Goal: Information Seeking & Learning: Learn about a topic

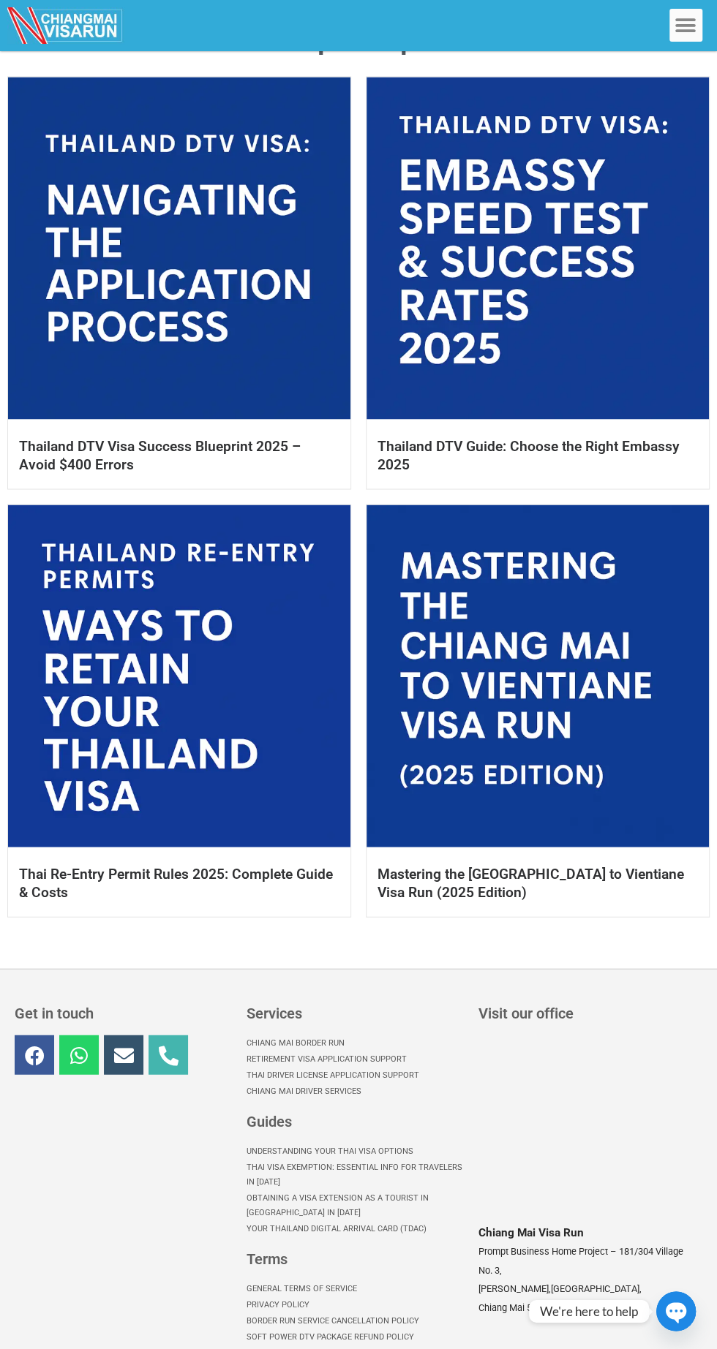
scroll to position [1007, 0]
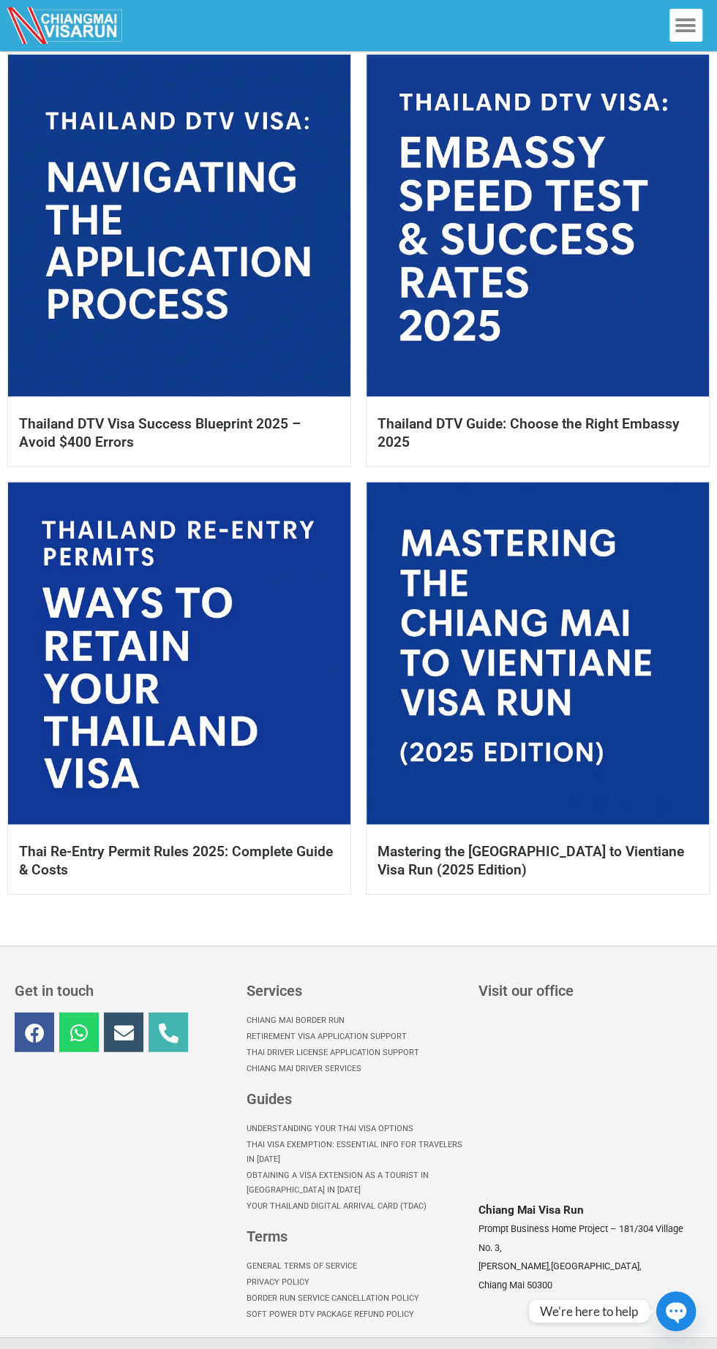
click at [516, 676] on link at bounding box center [537, 653] width 342 height 342
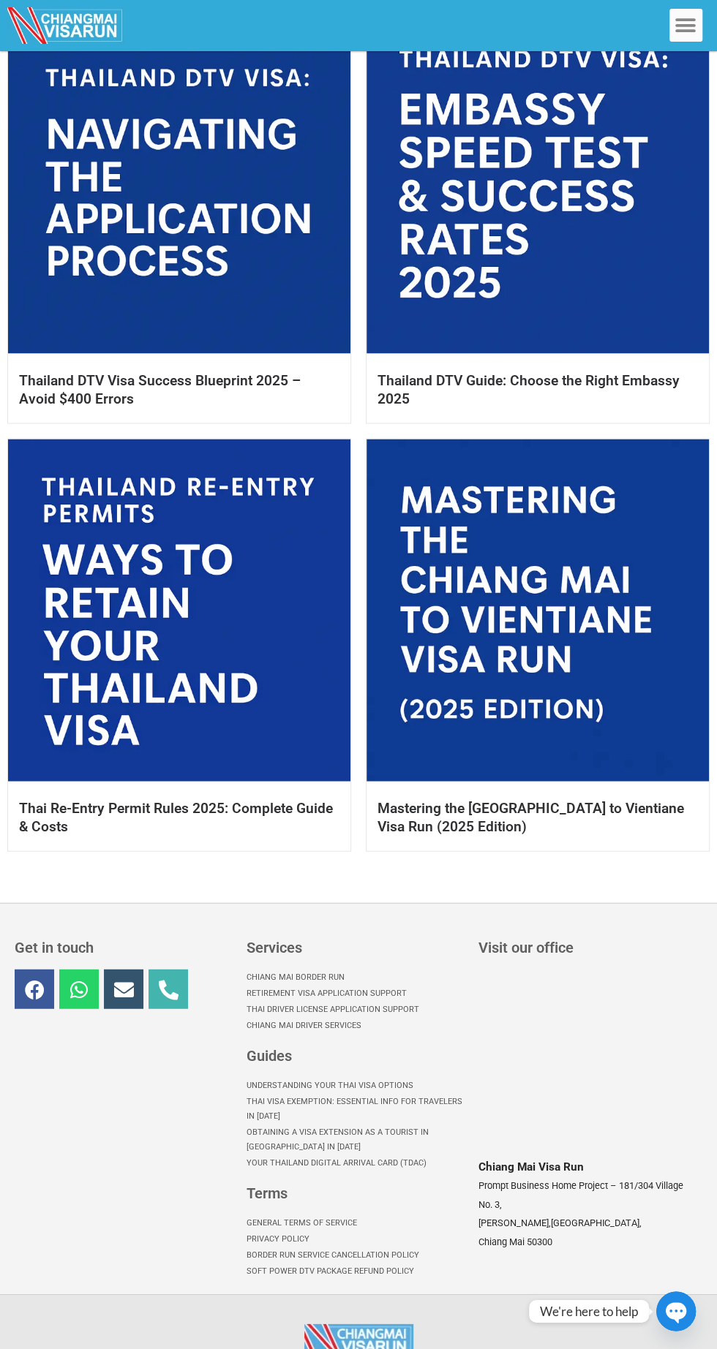
scroll to position [1084, 0]
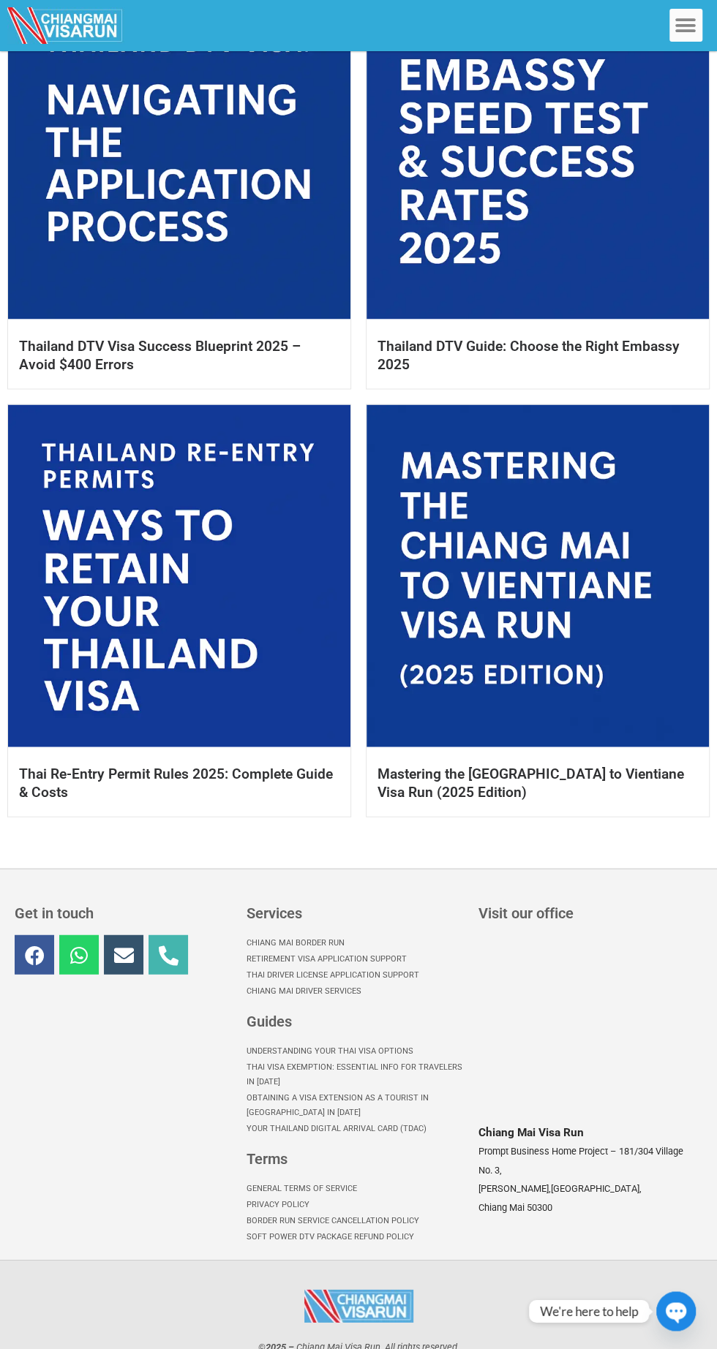
click at [494, 608] on link at bounding box center [537, 575] width 342 height 342
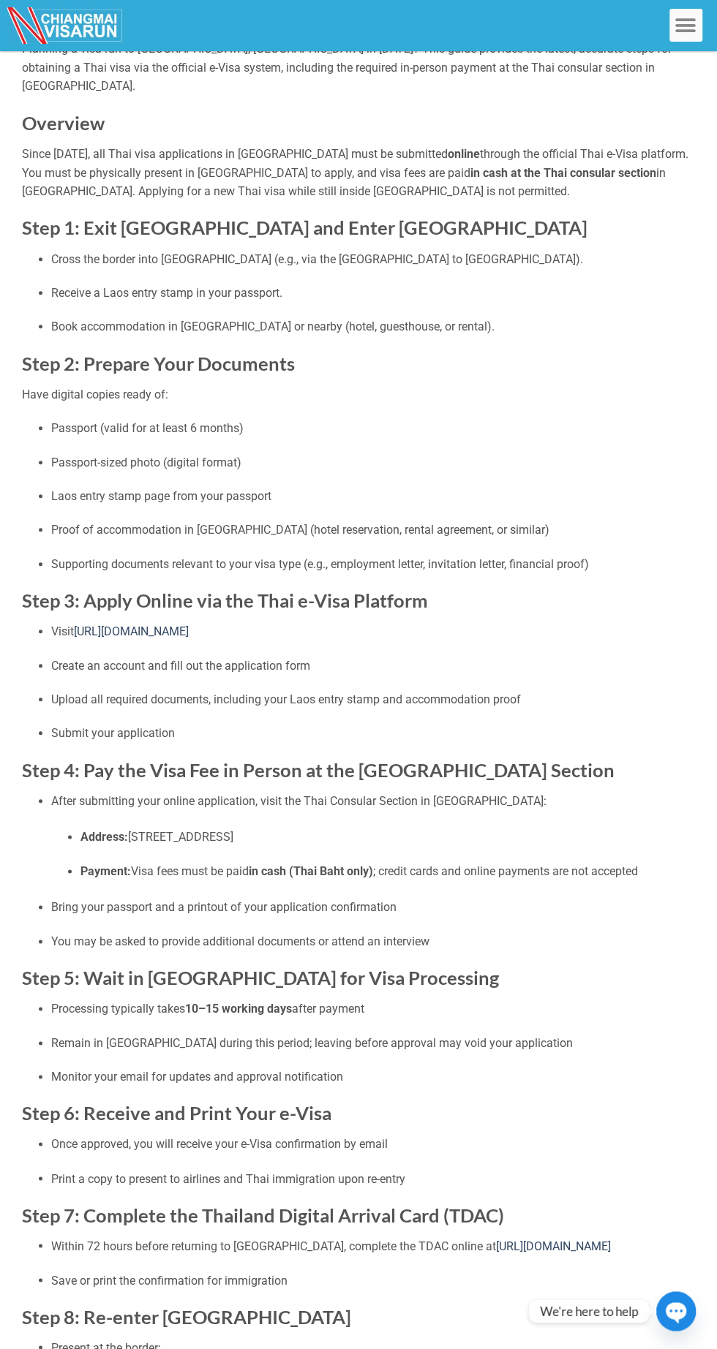
scroll to position [186, 0]
